Goal: Transaction & Acquisition: Obtain resource

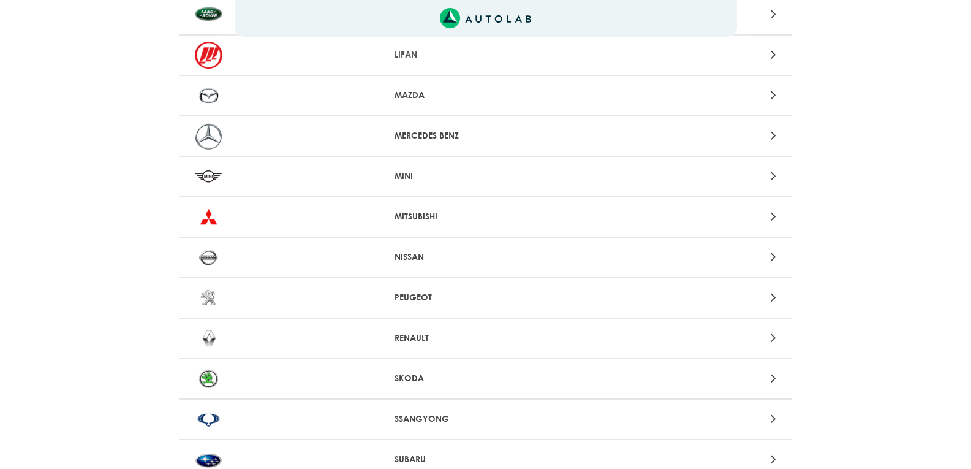
scroll to position [980, 0]
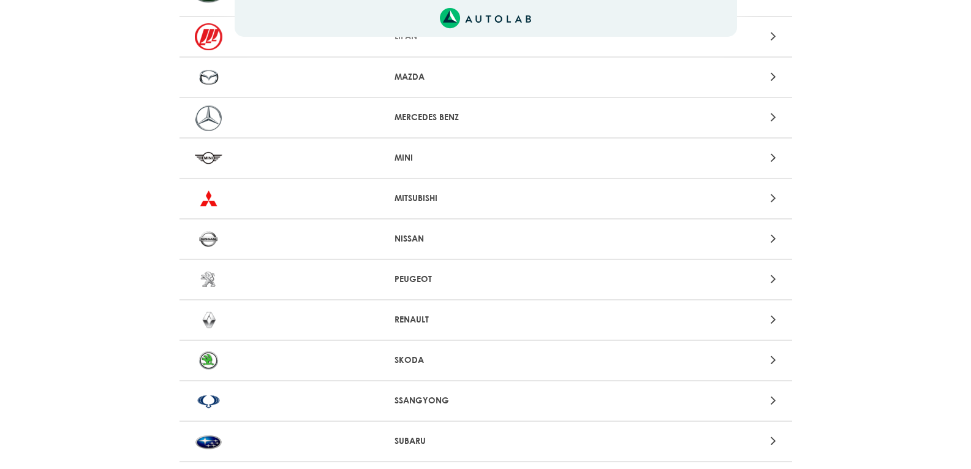
click at [449, 193] on p "MITSUBISHI" at bounding box center [486, 198] width 182 height 13
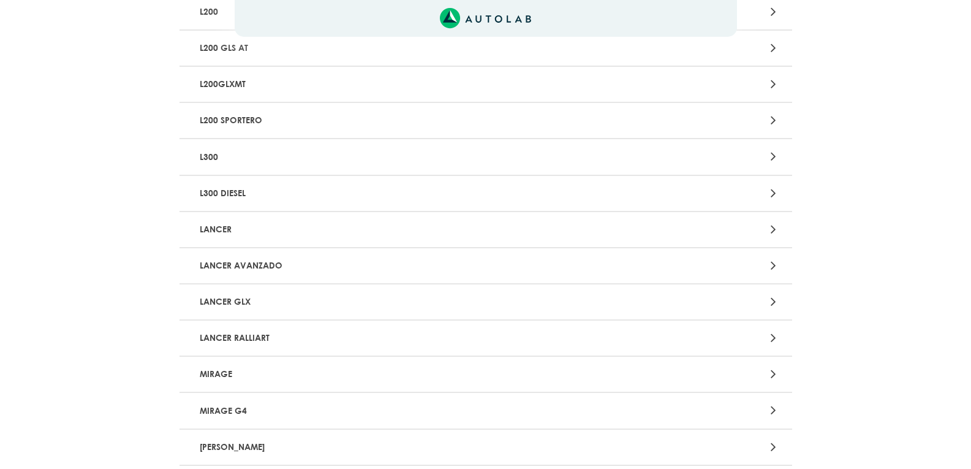
scroll to position [551, 0]
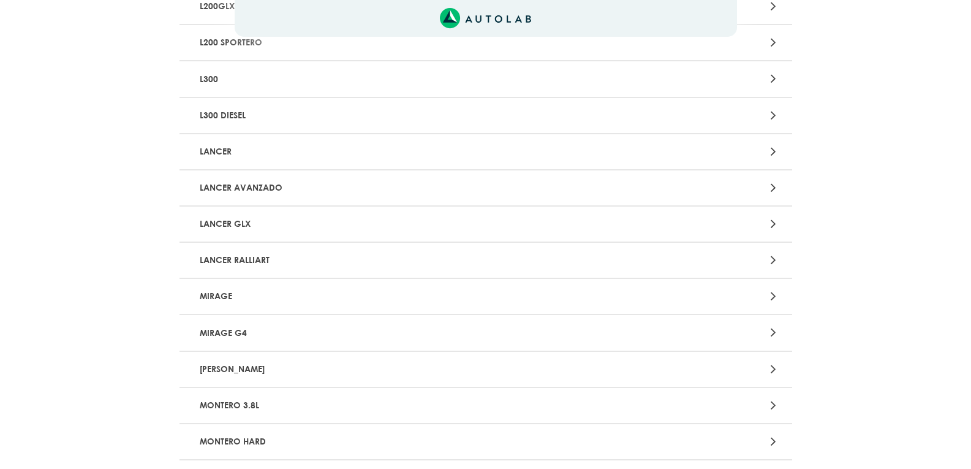
click at [314, 292] on p "MIRAGE" at bounding box center [386, 296] width 382 height 23
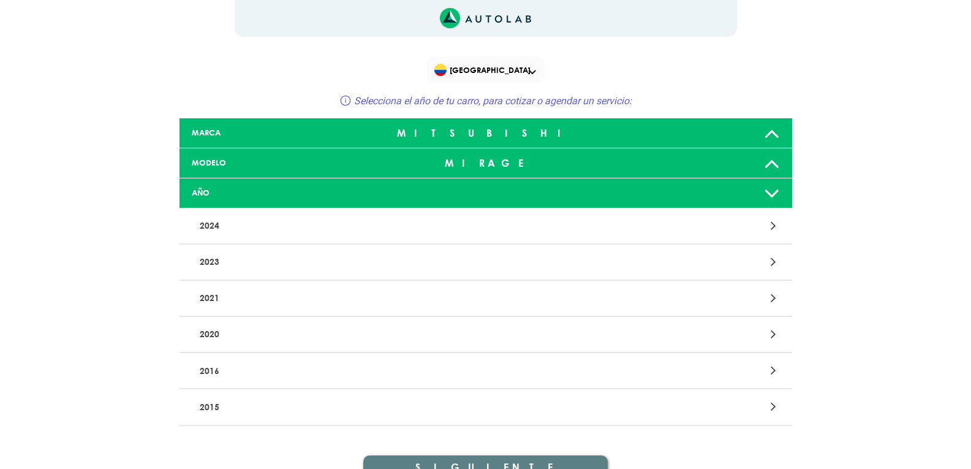
click at [286, 369] on p "2016" at bounding box center [386, 370] width 382 height 23
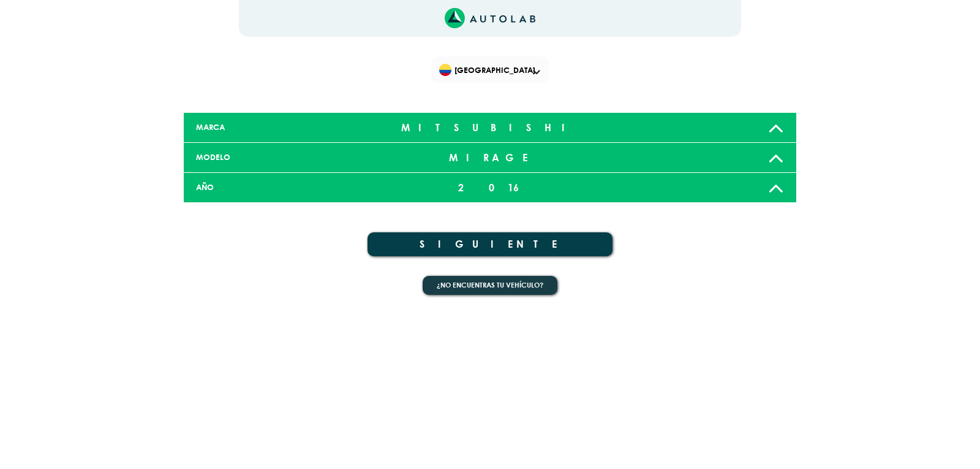
click at [506, 246] on button "SIGUIENTE" at bounding box center [490, 244] width 245 height 24
